Goal: Transaction & Acquisition: Purchase product/service

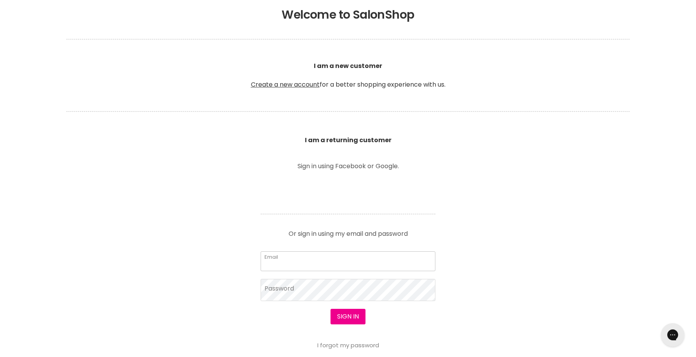
type input "cathmoran@live.com.au"
click at [348, 317] on button "Sign in" at bounding box center [347, 317] width 35 height 16
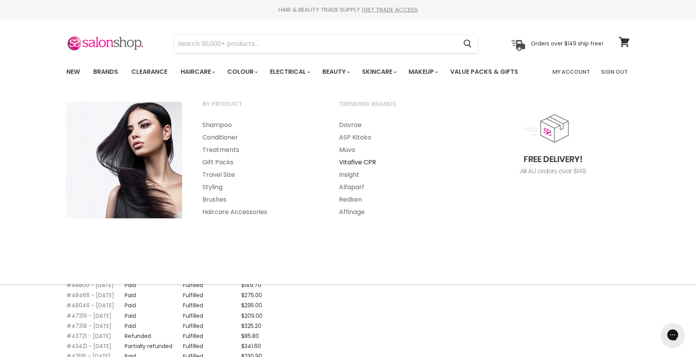
click at [358, 161] on link "Vitafive CPR" at bounding box center [396, 162] width 135 height 12
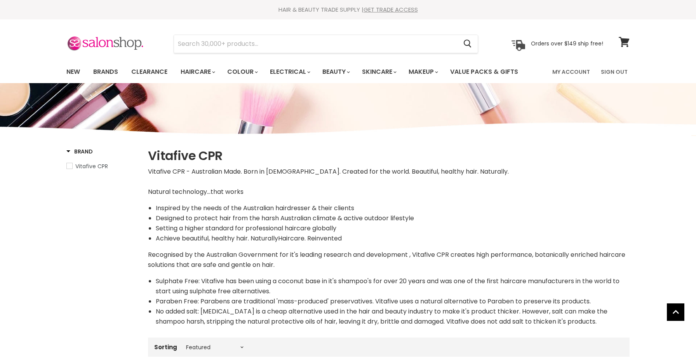
select select "manual"
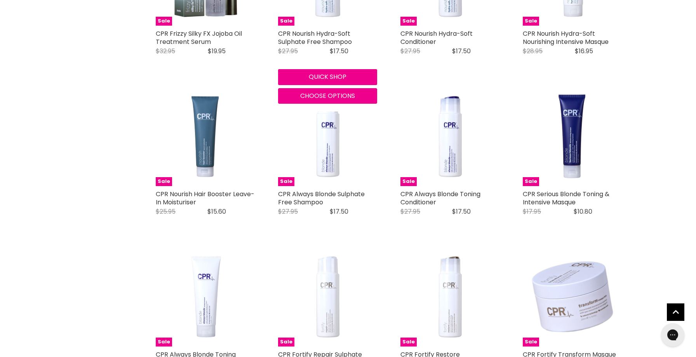
scroll to position [610, 0]
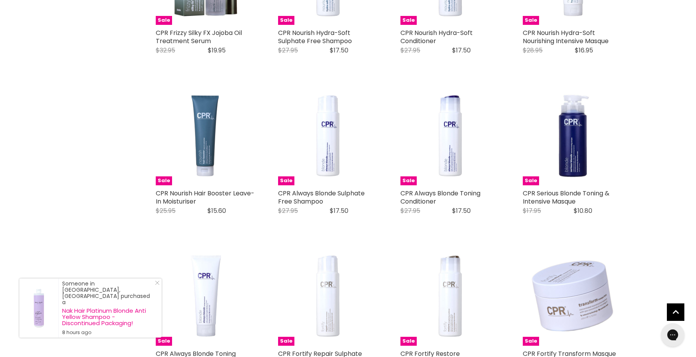
click at [594, 231] on div "Sale CPR Serious Blonde Toning & Intensive Masque Vitafive CPR Original Price $…" at bounding box center [572, 154] width 115 height 152
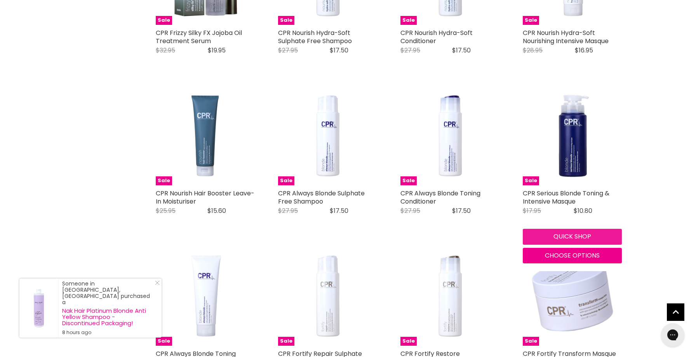
click at [573, 240] on button "Quick shop" at bounding box center [572, 237] width 99 height 16
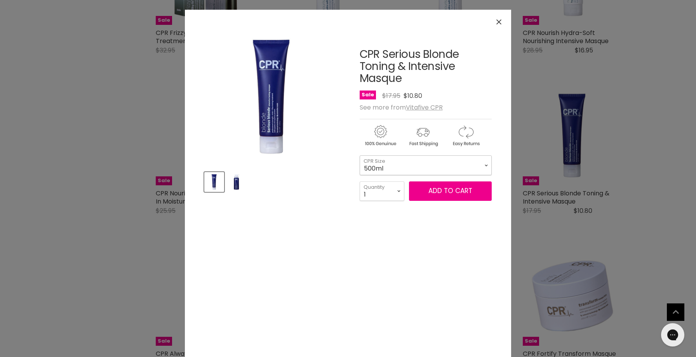
select select "500ml"
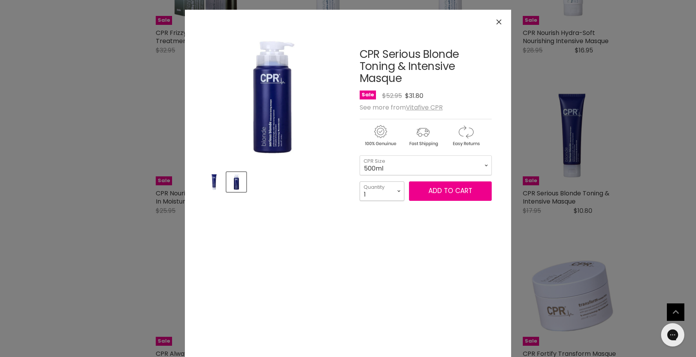
select select "3"
type input "3"
click at [439, 188] on button "Add to cart" at bounding box center [450, 190] width 83 height 19
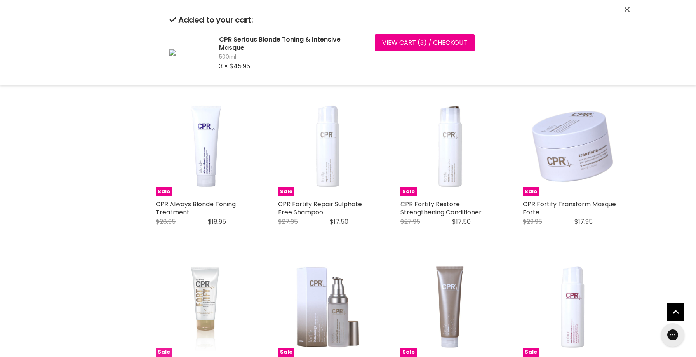
scroll to position [756, 0]
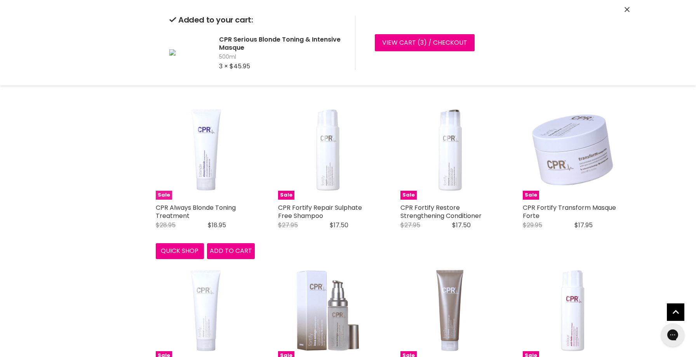
click at [205, 157] on img "Main content" at bounding box center [205, 150] width 99 height 99
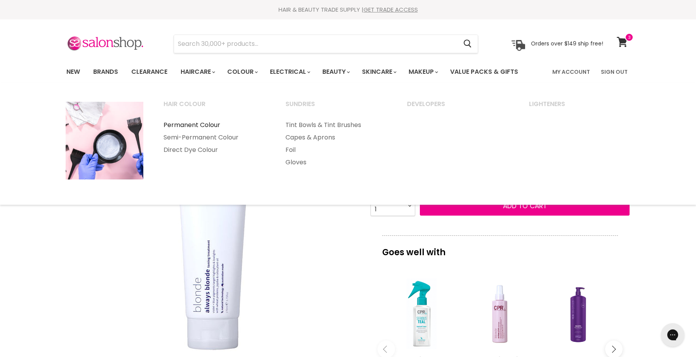
click at [200, 126] on link "Permanent Colour" at bounding box center [214, 125] width 120 height 12
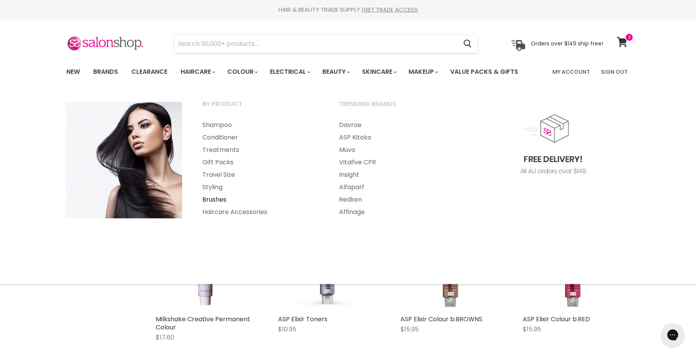
click at [220, 199] on link "Brushes" at bounding box center [260, 199] width 135 height 12
